Goal: Information Seeking & Learning: Learn about a topic

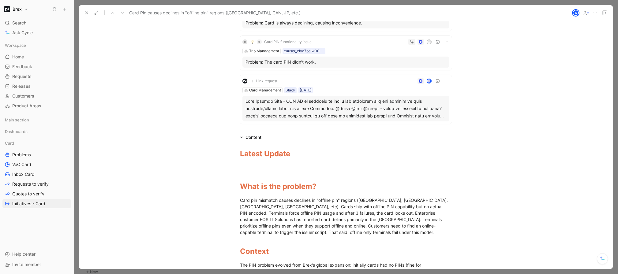
scroll to position [198, 0]
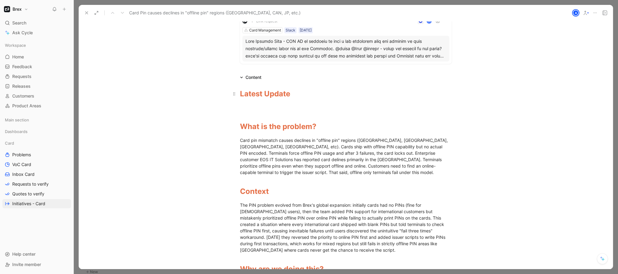
click at [302, 100] on h1 "Latest Update" at bounding box center [346, 94] width 235 height 16
click at [295, 111] on p at bounding box center [346, 108] width 235 height 10
click at [257, 107] on div "Tuesday Aug 12:" at bounding box center [346, 107] width 212 height 6
drag, startPoint x: 270, startPoint y: 109, endPoint x: 239, endPoint y: 107, distance: 31.6
click at [240, 107] on div "Tuesday Aug 12:" at bounding box center [346, 107] width 212 height 6
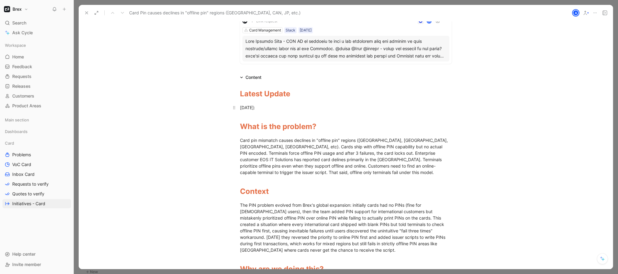
click at [280, 106] on div "August 12 2025:" at bounding box center [346, 107] width 212 height 6
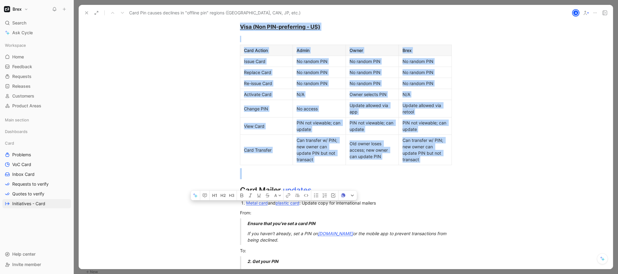
scroll to position [1528, 0]
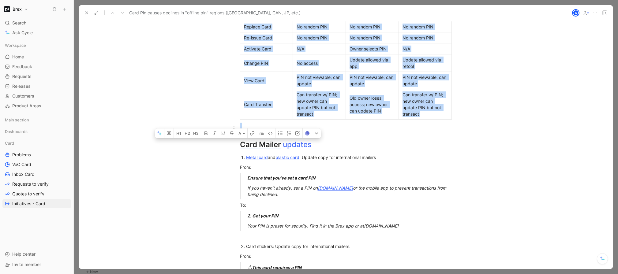
drag, startPoint x: 237, startPoint y: 104, endPoint x: 427, endPoint y: 122, distance: 190.5
copy div "Mastercard (Pin prefering cards - Intl.) Card Action Admin Owner Brex Issue Car…"
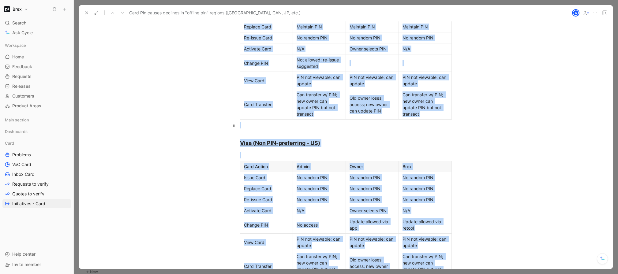
click at [307, 122] on div at bounding box center [346, 125] width 212 height 6
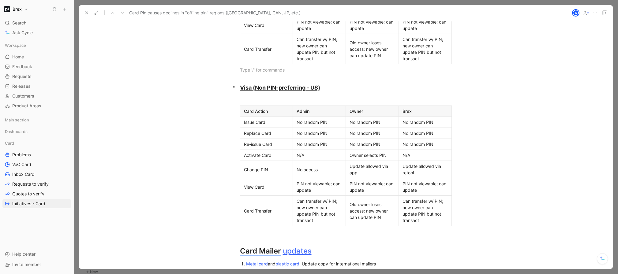
scroll to position [1423, 0]
drag, startPoint x: 472, startPoint y: 214, endPoint x: 266, endPoint y: 155, distance: 213.8
click at [262, 154] on div "Latest Update August 12 2025: P What is the problem? Card pin mismatch causes d…" at bounding box center [346, 1] width 534 height 2288
click at [405, 229] on div at bounding box center [346, 234] width 212 height 11
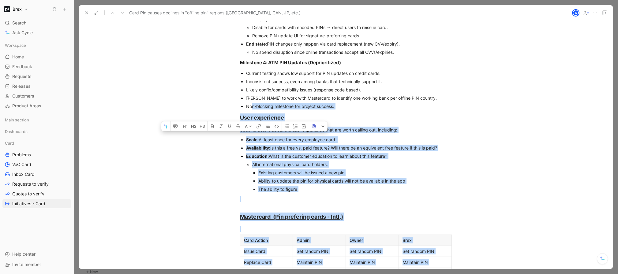
scroll to position [881, 0]
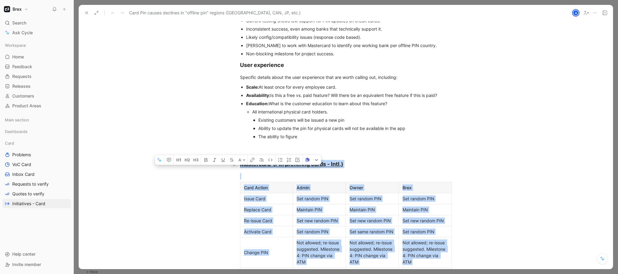
drag, startPoint x: 244, startPoint y: 229, endPoint x: 229, endPoint y: 158, distance: 72.9
copy div "Mastercard (Pin prefering cards - Intl.) Card Action Admin Owner Brex Issue Car…"
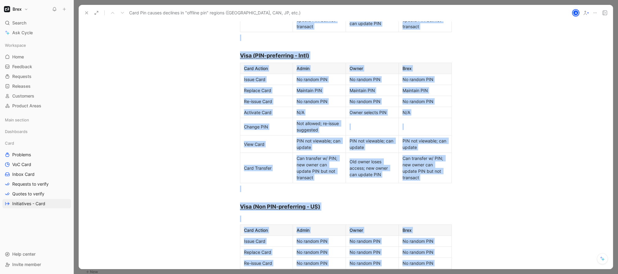
scroll to position [1303, 0]
click at [409, 167] on div "Can transfer w/ PIN; new owner can update PIN but not transact" at bounding box center [425, 168] width 45 height 26
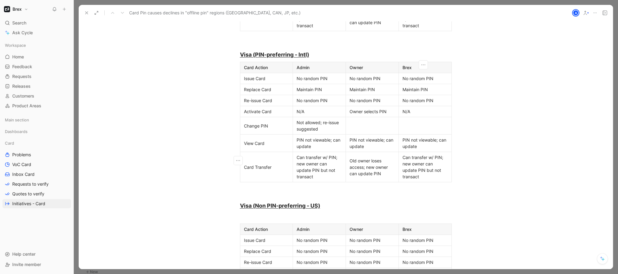
scroll to position [1433, 0]
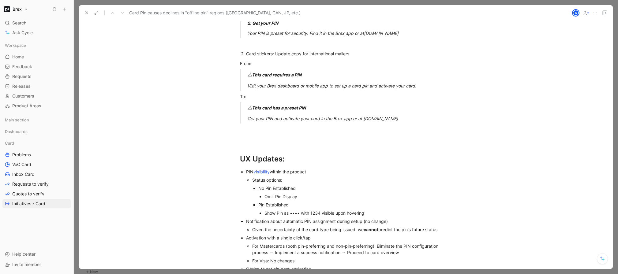
scroll to position [1821, 0]
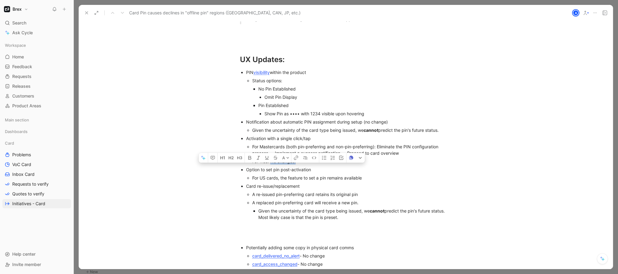
drag, startPoint x: 269, startPoint y: 155, endPoint x: 342, endPoint y: 153, distance: 72.3
click at [342, 158] on div "For Visa: No changes." at bounding box center [352, 161] width 200 height 6
click at [334, 158] on div "For Visa: No changes." at bounding box center [352, 161] width 200 height 6
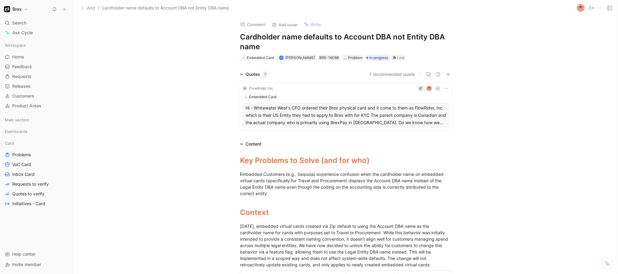
click at [407, 94] on div "Embedded Card" at bounding box center [346, 97] width 207 height 6
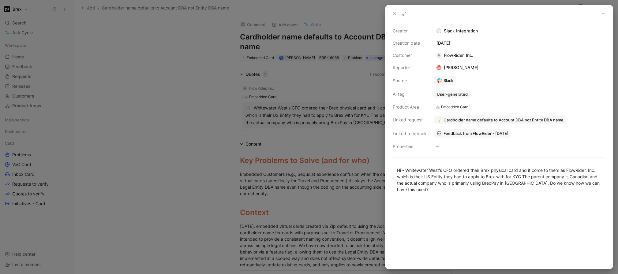
click at [379, 89] on div at bounding box center [309, 137] width 618 height 274
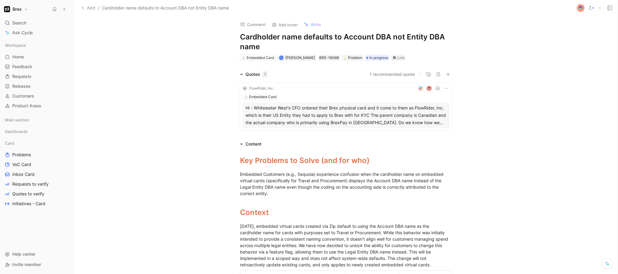
click at [444, 87] on icon at bounding box center [446, 88] width 5 height 5
click at [263, 88] on div "FlowRider, Inc." at bounding box center [261, 88] width 25 height 6
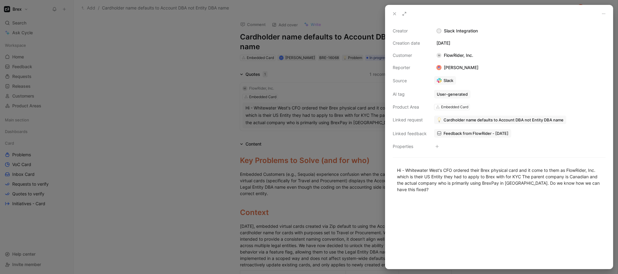
click at [365, 91] on div at bounding box center [309, 137] width 618 height 274
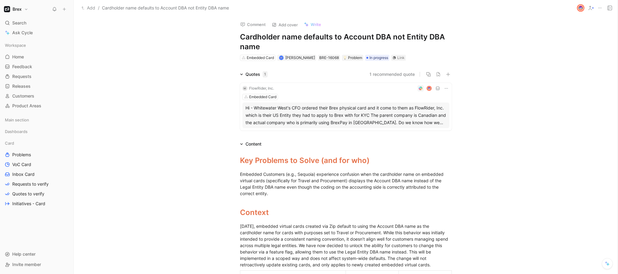
click at [385, 75] on button "1 recommended quote" at bounding box center [392, 74] width 45 height 7
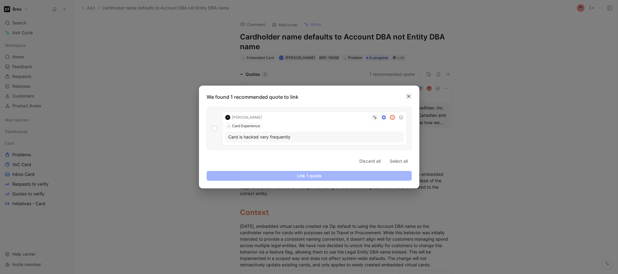
click at [409, 93] on button "button" at bounding box center [409, 96] width 6 height 6
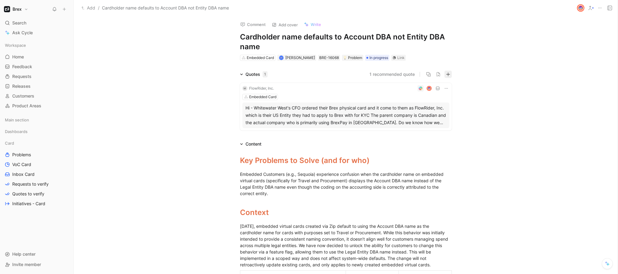
click at [447, 75] on icon "button" at bounding box center [448, 74] width 4 height 4
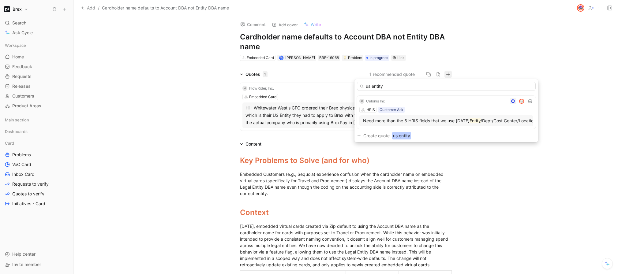
type input "us entity"
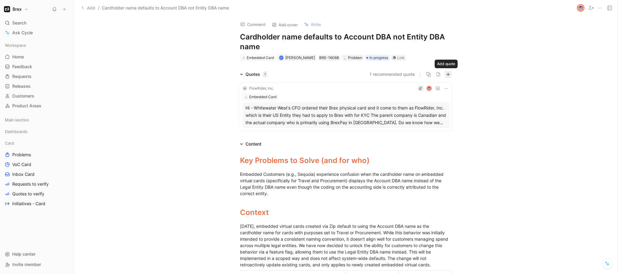
click at [447, 73] on icon "button" at bounding box center [448, 74] width 4 height 4
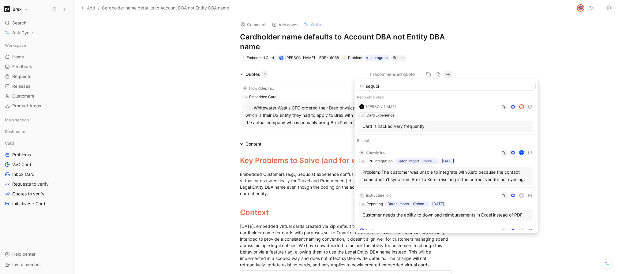
type input "sequoia"
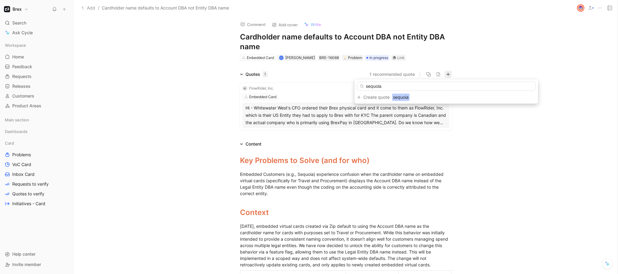
click at [383, 86] on input "sequoia" at bounding box center [446, 86] width 179 height 9
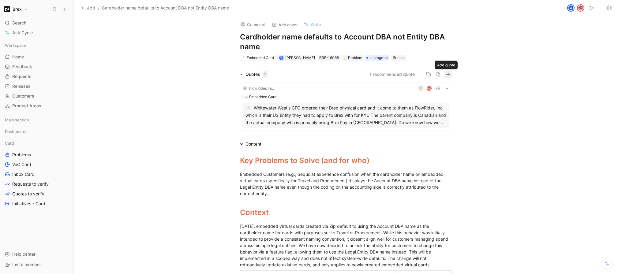
click at [446, 76] on icon "button" at bounding box center [448, 74] width 4 height 4
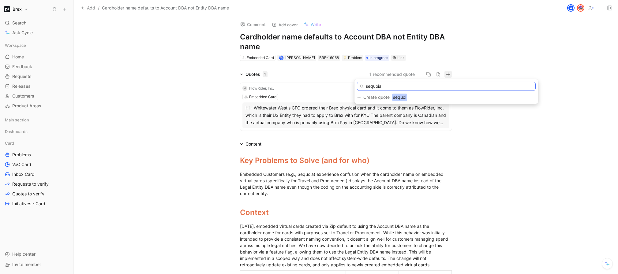
type input "sequoia"
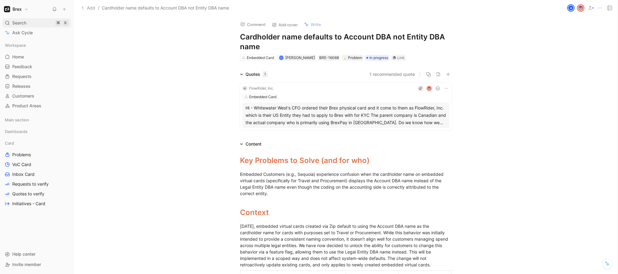
click at [26, 23] on span "Search" at bounding box center [19, 22] width 14 height 7
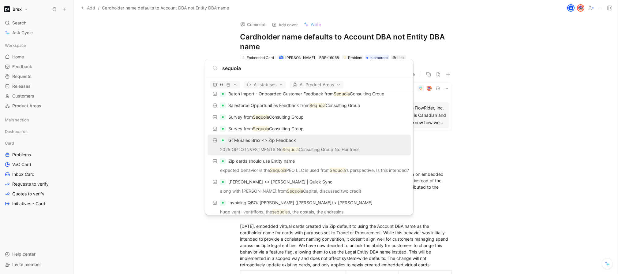
scroll to position [96, 0]
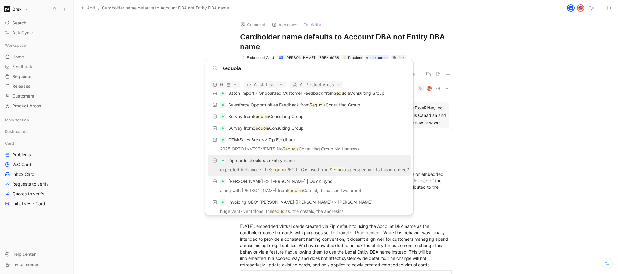
type input "sequoia"
click at [298, 164] on div "Zip cards should use Entity name" at bounding box center [310, 160] width 200 height 11
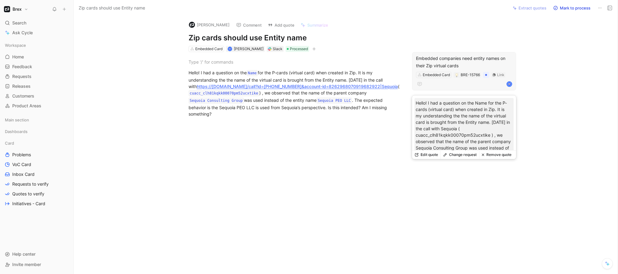
click at [432, 58] on div "Embedded companies need entity names on their Zip virtual cards" at bounding box center [464, 62] width 96 height 15
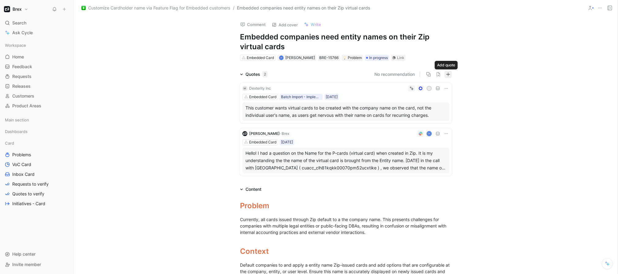
click at [446, 74] on icon "button" at bounding box center [448, 74] width 4 height 4
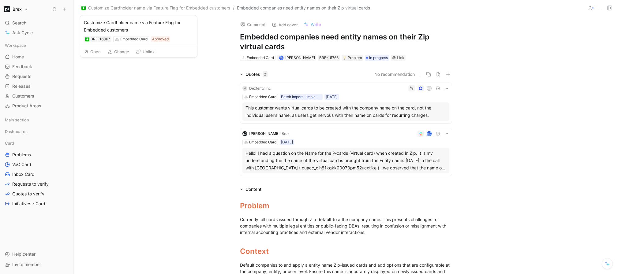
click at [192, 7] on span "Customize Cardholder name via Feature Flag for Embedded customers" at bounding box center [159, 7] width 142 height 7
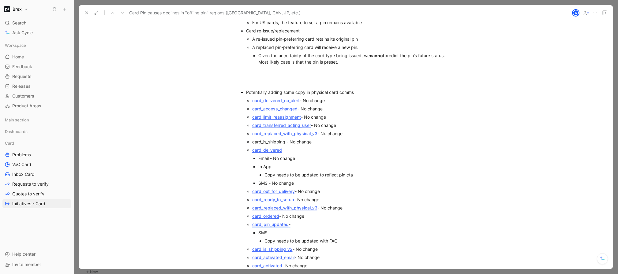
scroll to position [2001, 0]
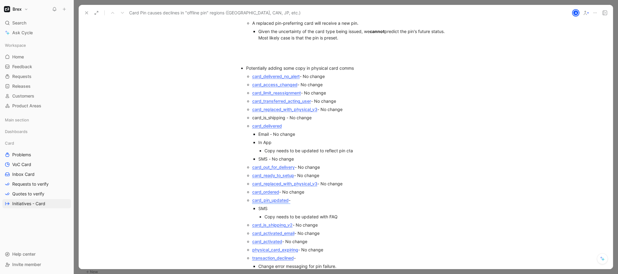
click at [269, 123] on link "card_delivered" at bounding box center [267, 125] width 30 height 5
click at [341, 106] on div "card_replaced_with_physical_v3 - No change" at bounding box center [352, 109] width 200 height 6
click at [325, 123] on div "card_delivered" at bounding box center [352, 126] width 200 height 6
click at [336, 148] on div "Copy needs to be updated to reflect pin cta" at bounding box center [358, 151] width 187 height 6
click at [357, 148] on div "Copy needs to be updated to reflect pin cta" at bounding box center [358, 151] width 187 height 6
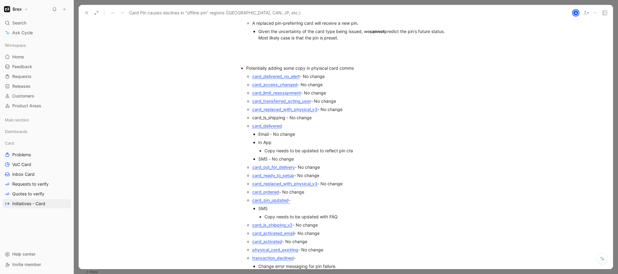
click at [304, 131] on p "Email - No change" at bounding box center [356, 134] width 194 height 8
click at [372, 148] on div "Copy needs to be updated to reflect pin cta" at bounding box center [358, 151] width 187 height 6
